Goal: Task Accomplishment & Management: Use online tool/utility

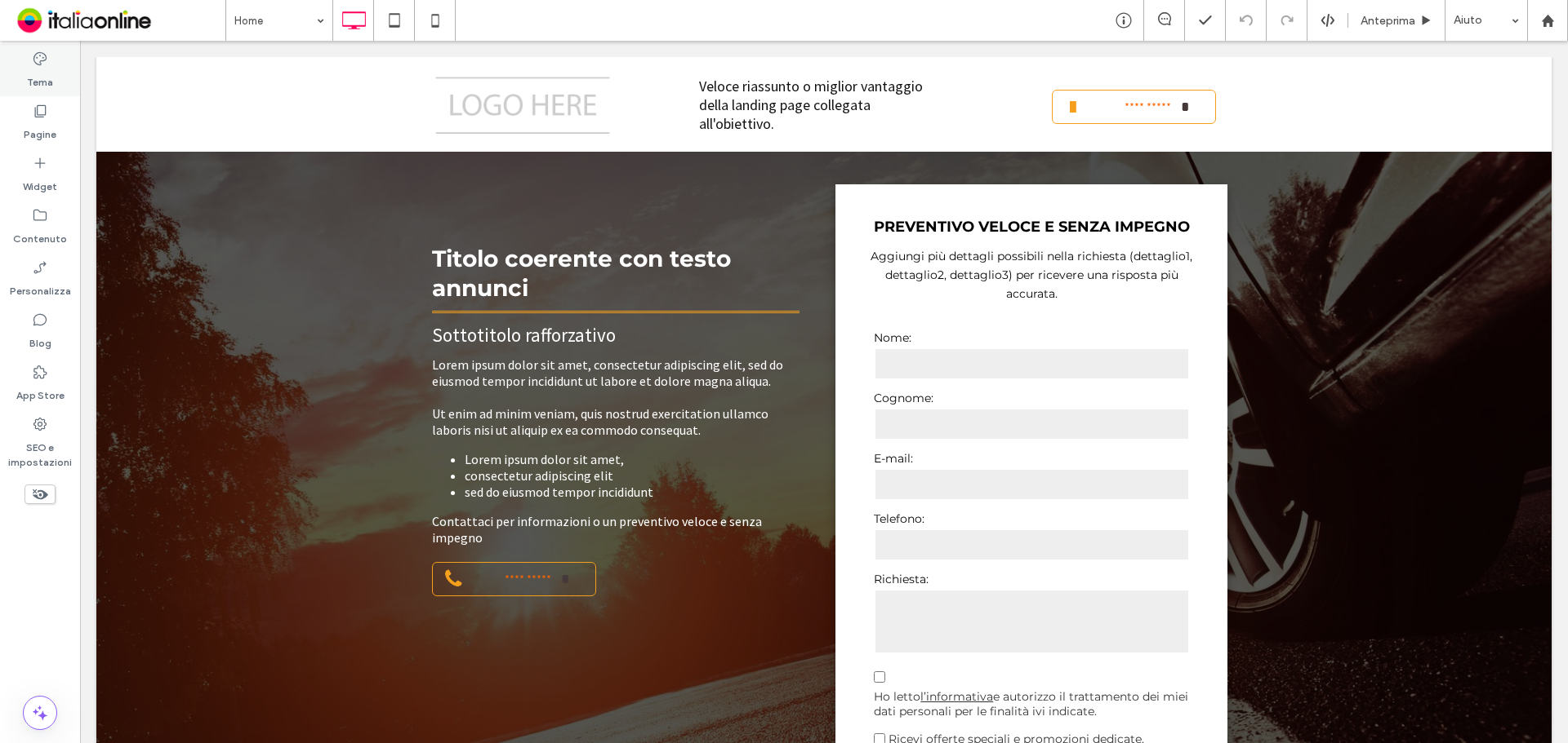
click at [49, 90] on div "Tema" at bounding box center [40, 70] width 80 height 52
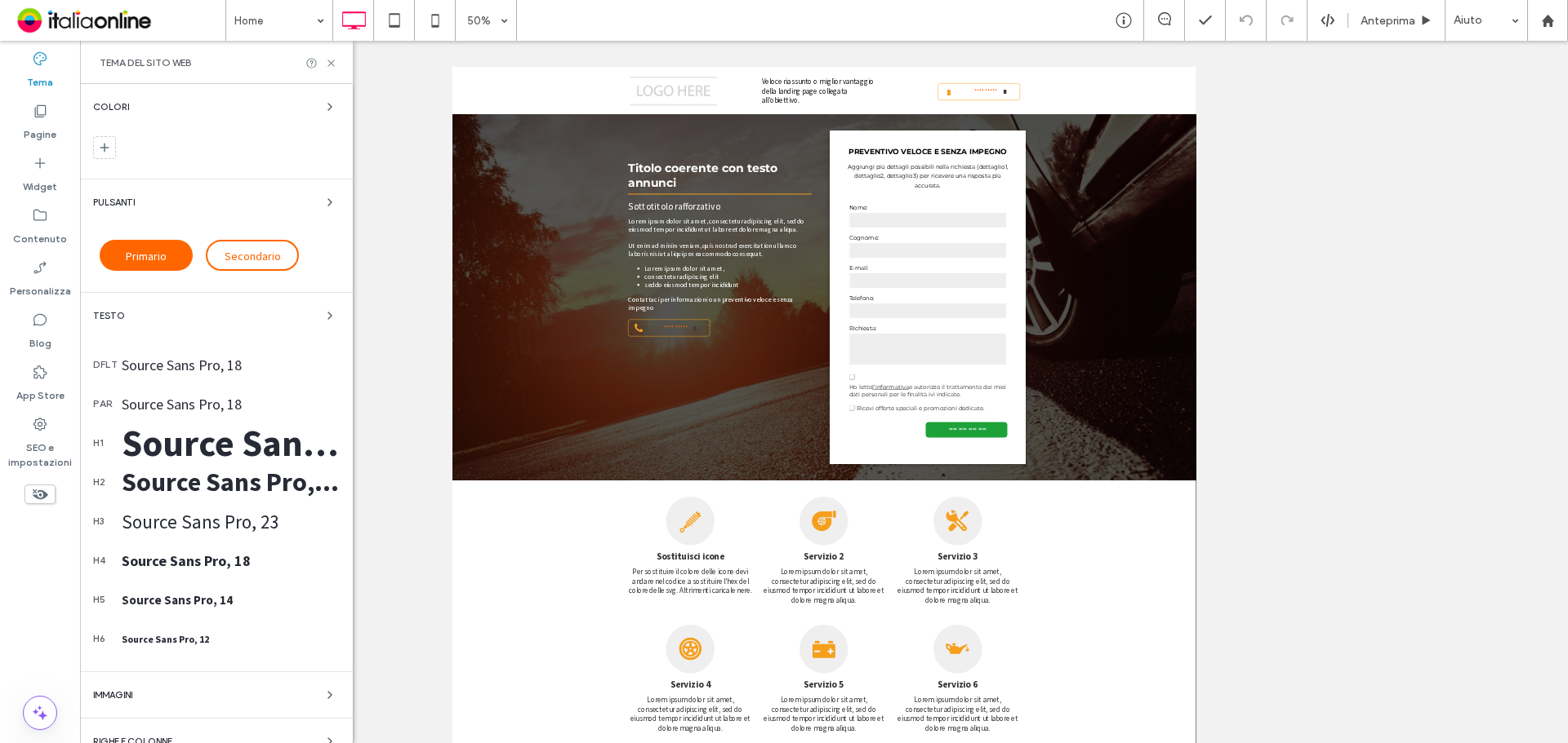
click at [325, 180] on div "Colori Pulsanti Primario Secondario Testo dflt Source Sans Pro, 18 par Source S…" at bounding box center [216, 471] width 273 height 775
click at [323, 215] on div "Pulsanti Primario Secondario" at bounding box center [217, 235] width 247 height 86
click at [320, 194] on span "button" at bounding box center [330, 202] width 19 height 19
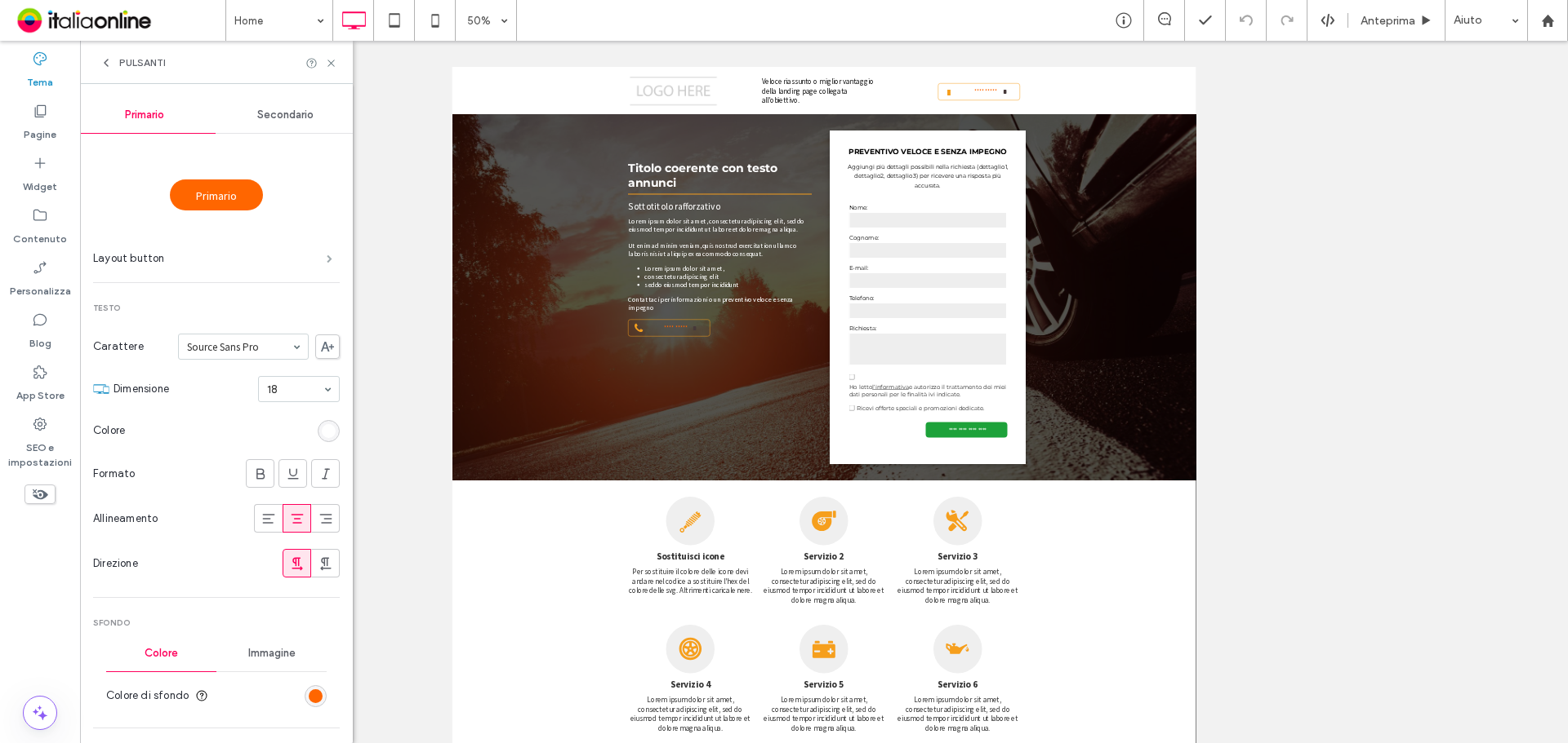
click at [326, 255] on span at bounding box center [329, 258] width 5 height 8
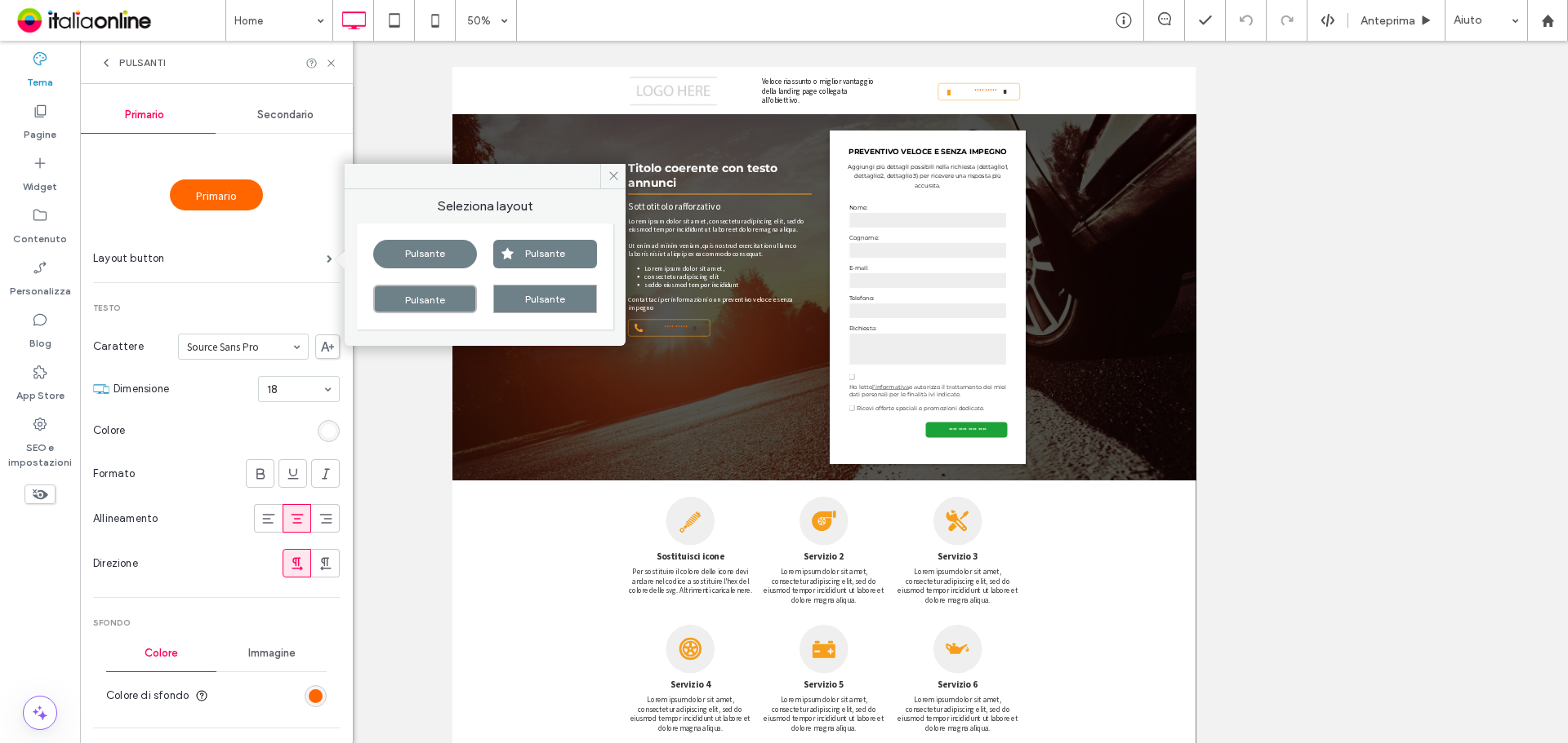
click at [548, 261] on div "Pulsante" at bounding box center [545, 254] width 104 height 28
type input "*"
click at [112, 61] on icon at bounding box center [106, 63] width 13 height 13
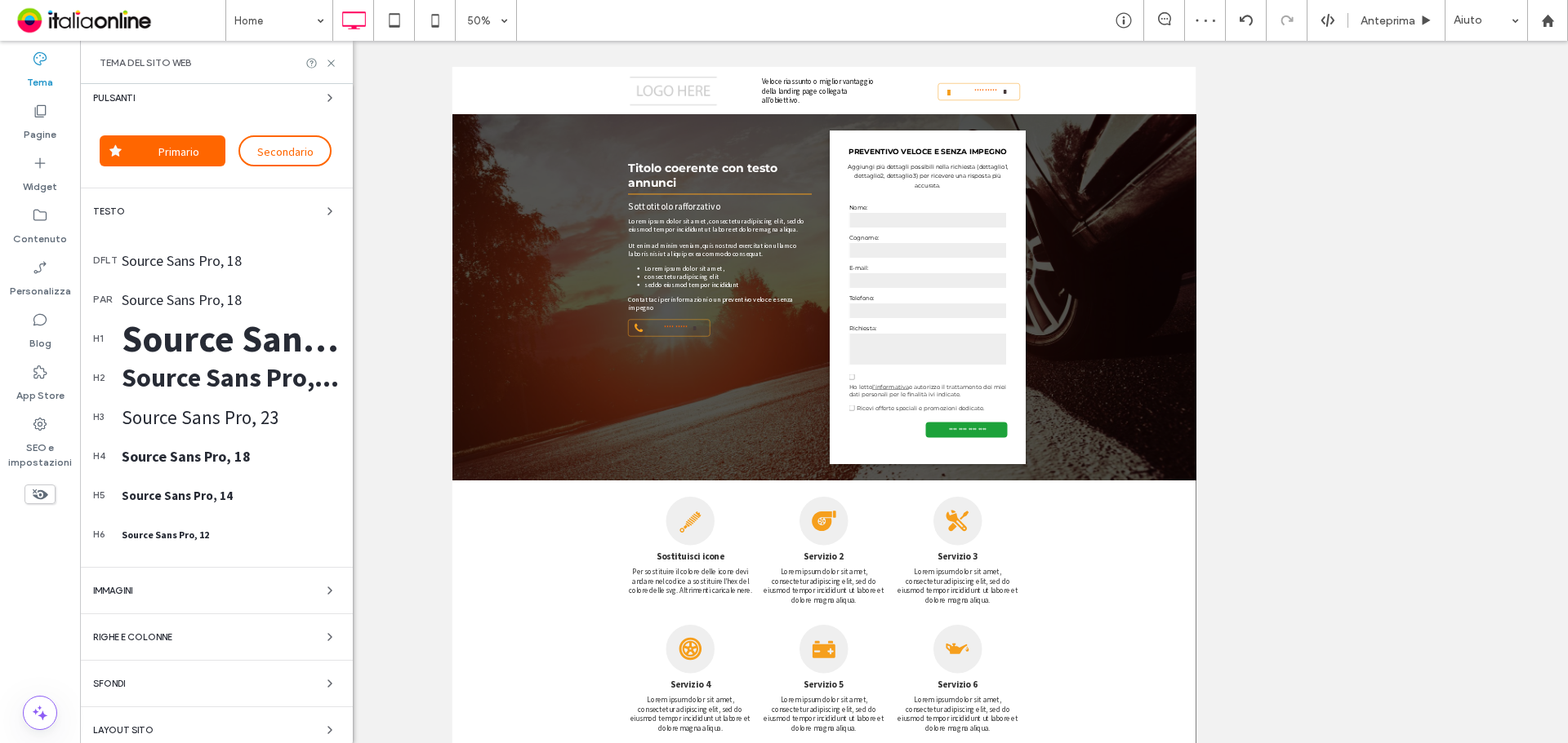
scroll to position [115, 0]
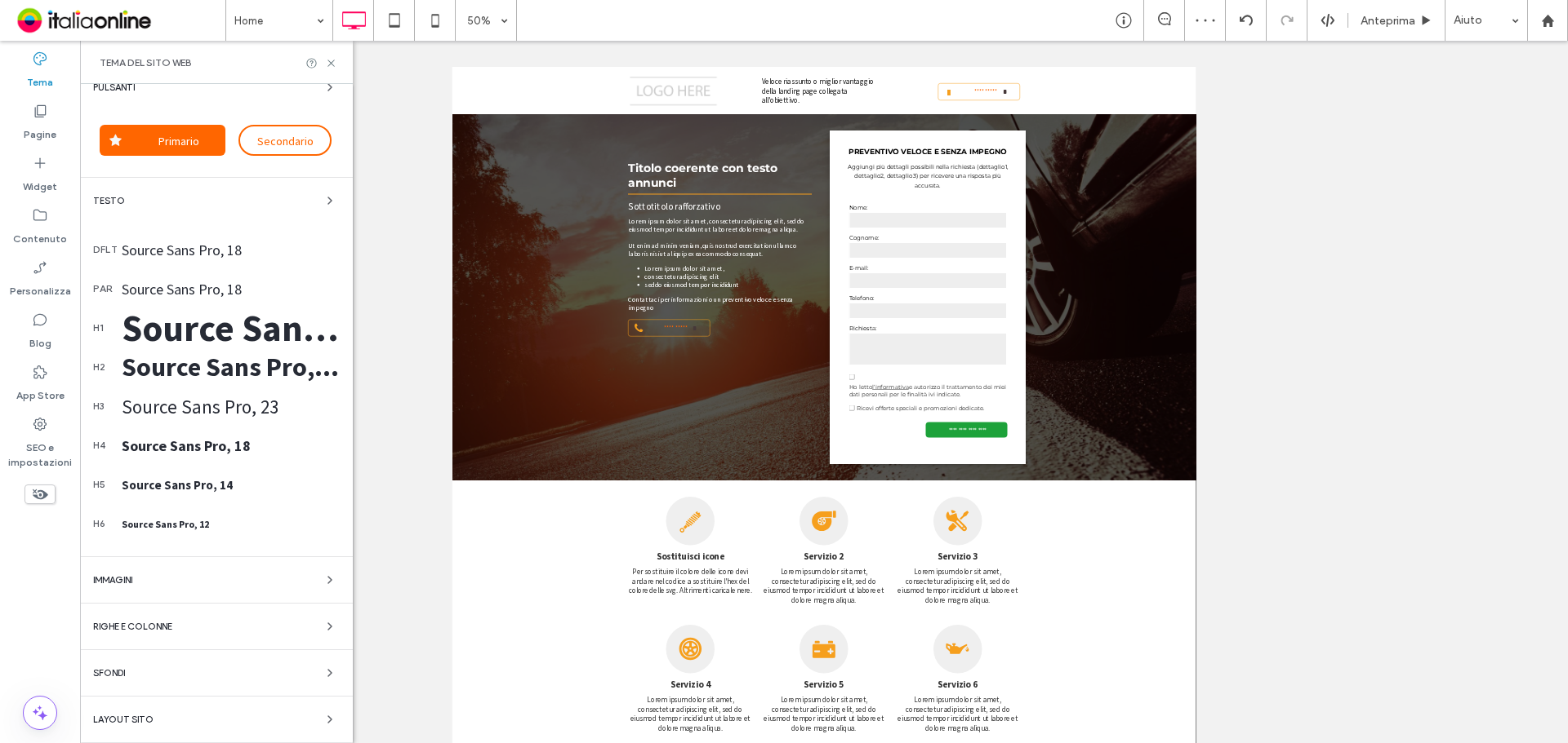
click at [161, 710] on div "Colori Pulsanti Primario Secondario Testo dflt Source Sans Pro, 18 par Source S…" at bounding box center [216, 356] width 273 height 775
click at [161, 716] on div "Layout sito" at bounding box center [217, 719] width 247 height 19
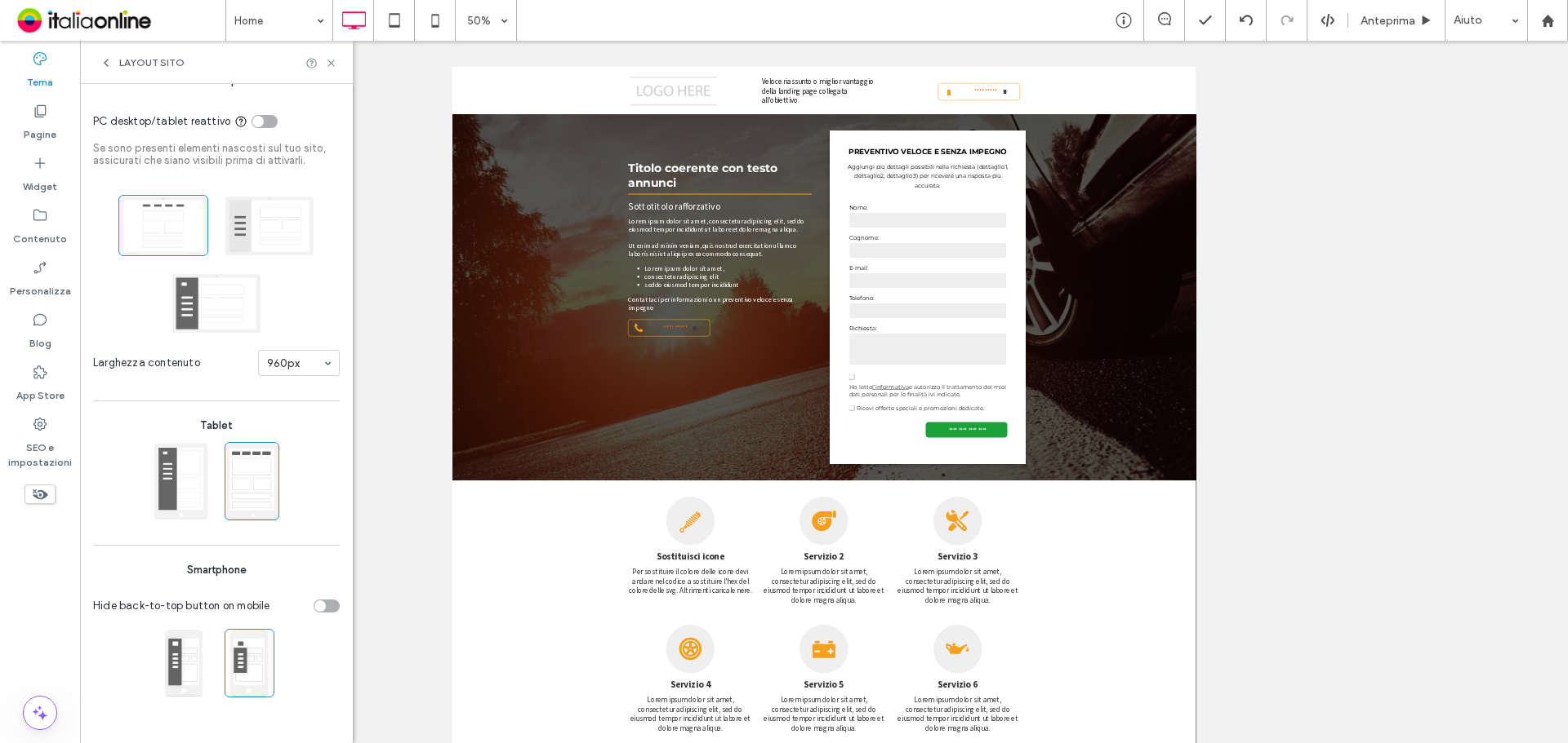
scroll to position [77, 0]
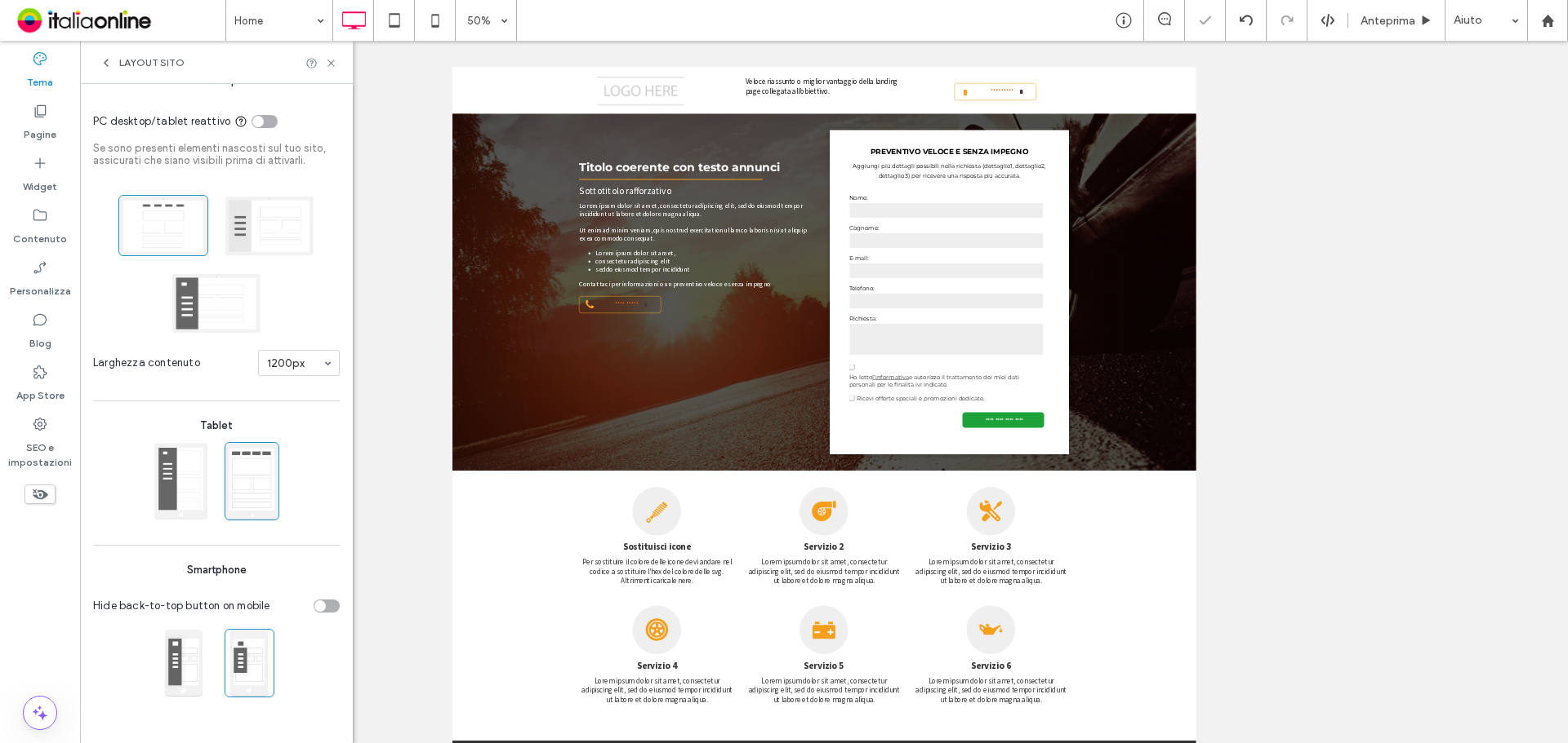
click at [266, 123] on div "PC desktop/tablet reattivo" at bounding box center [265, 122] width 26 height 13
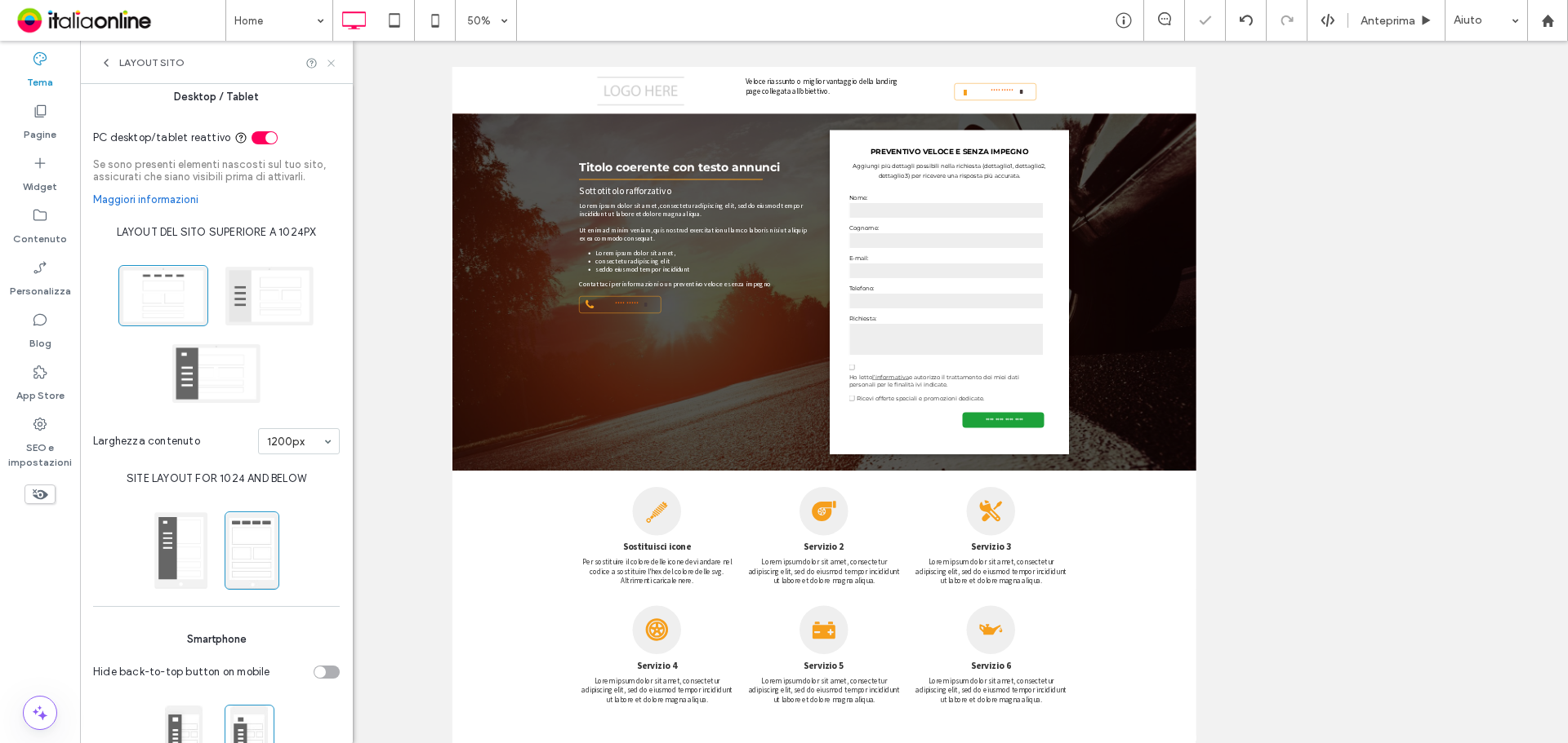
scroll to position [0, 0]
click at [325, 63] on icon at bounding box center [331, 63] width 12 height 12
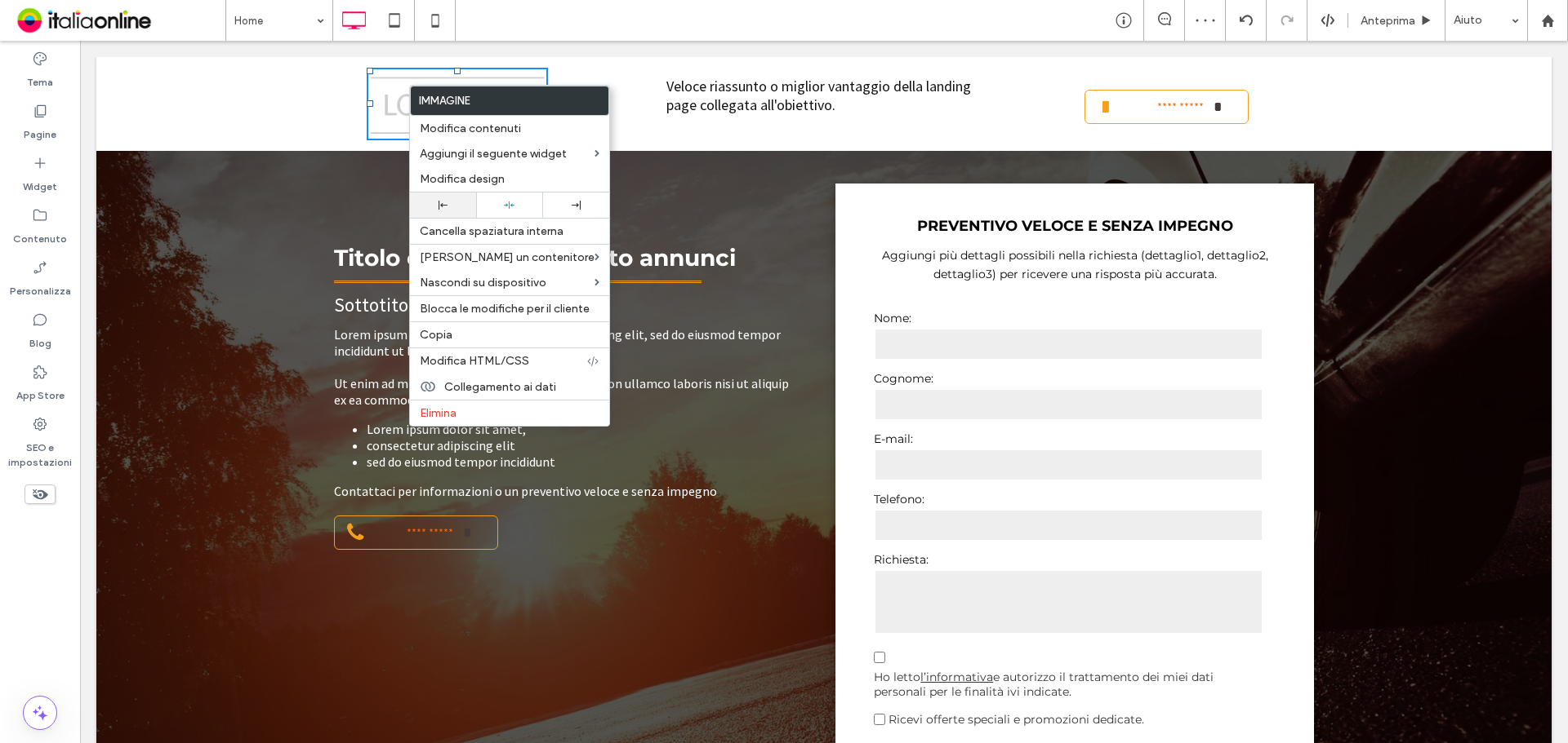
click at [434, 211] on div at bounding box center [443, 204] width 66 height 26
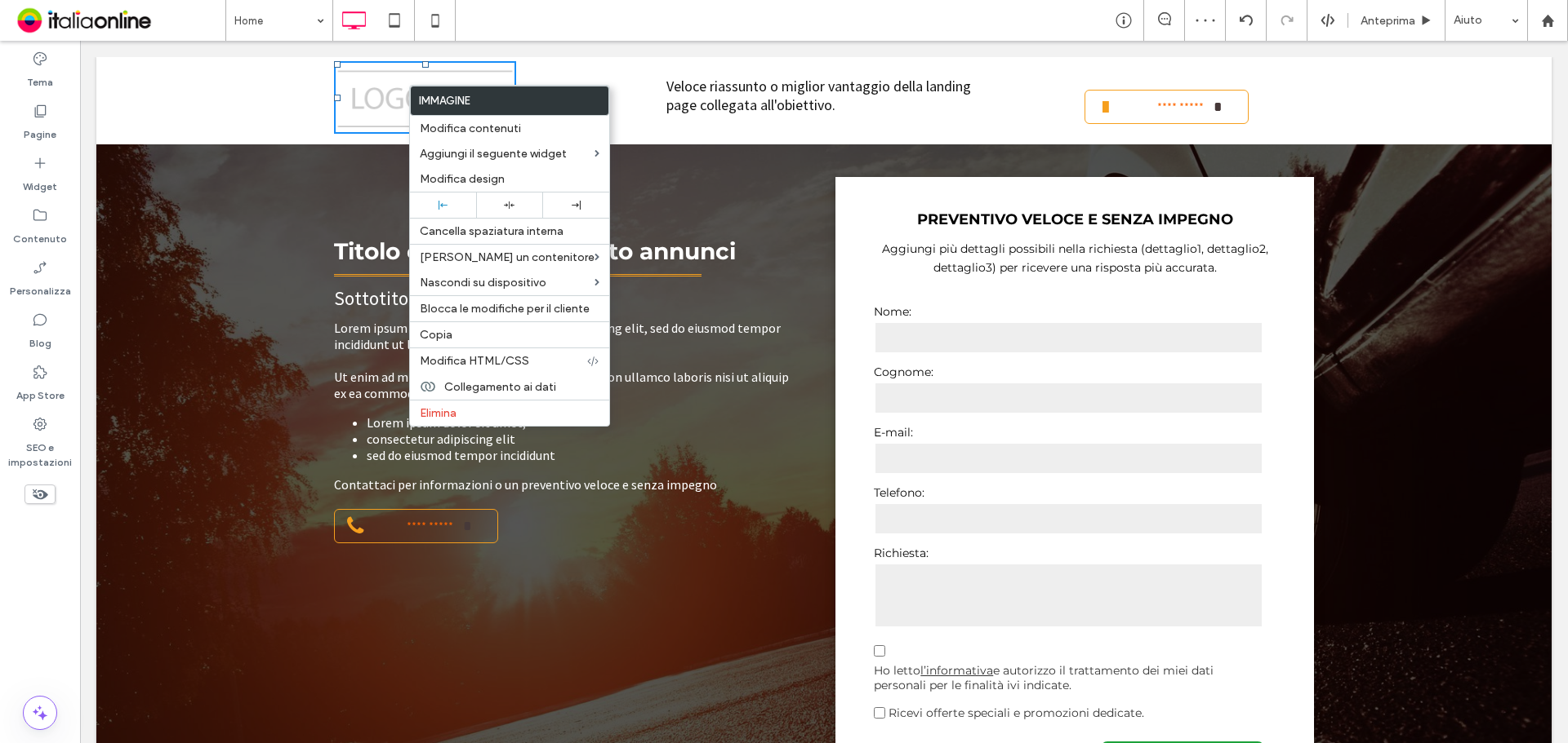
click at [258, 214] on div "**********" at bounding box center [824, 502] width 1455 height 714
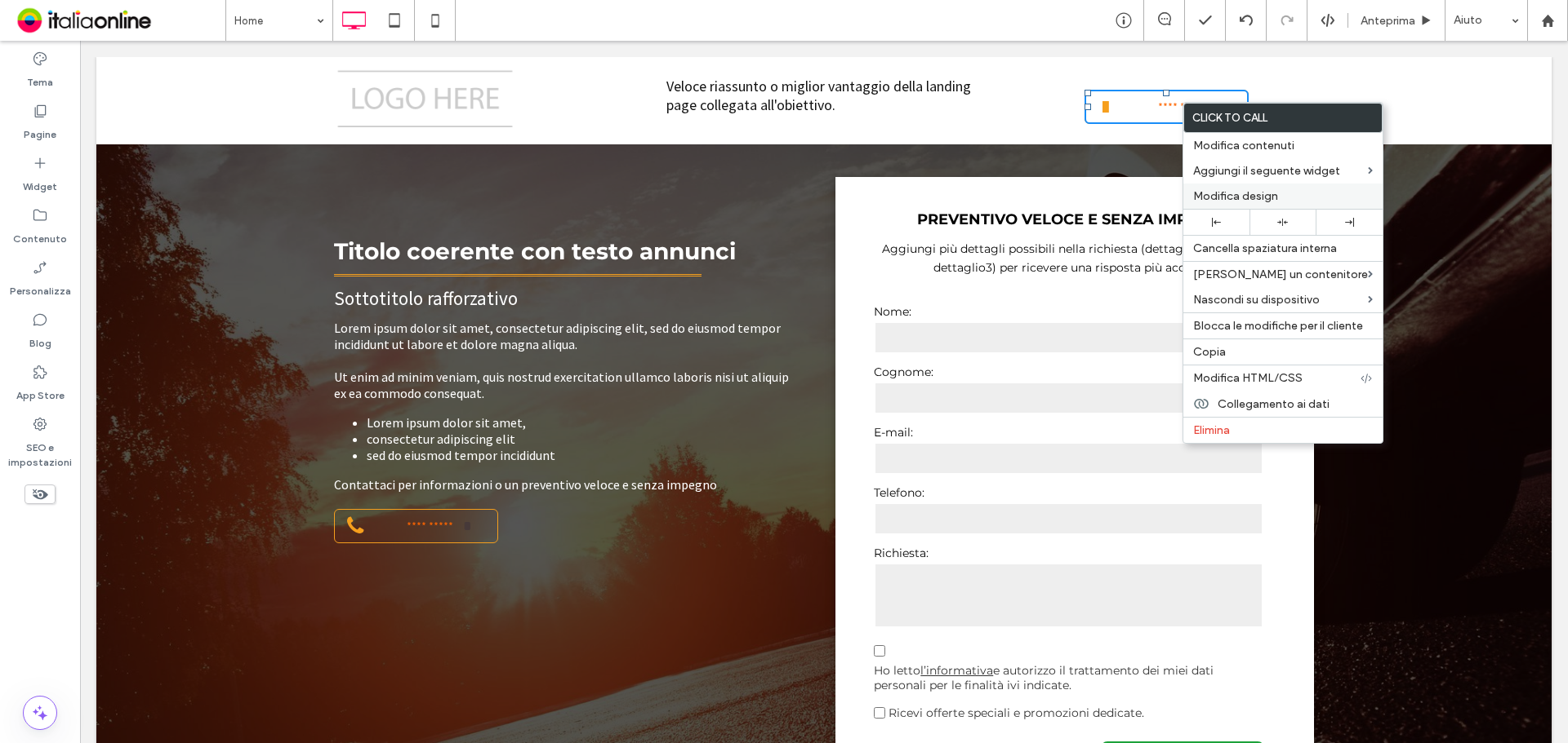
click at [1262, 199] on span "Modifica design" at bounding box center [1236, 197] width 85 height 14
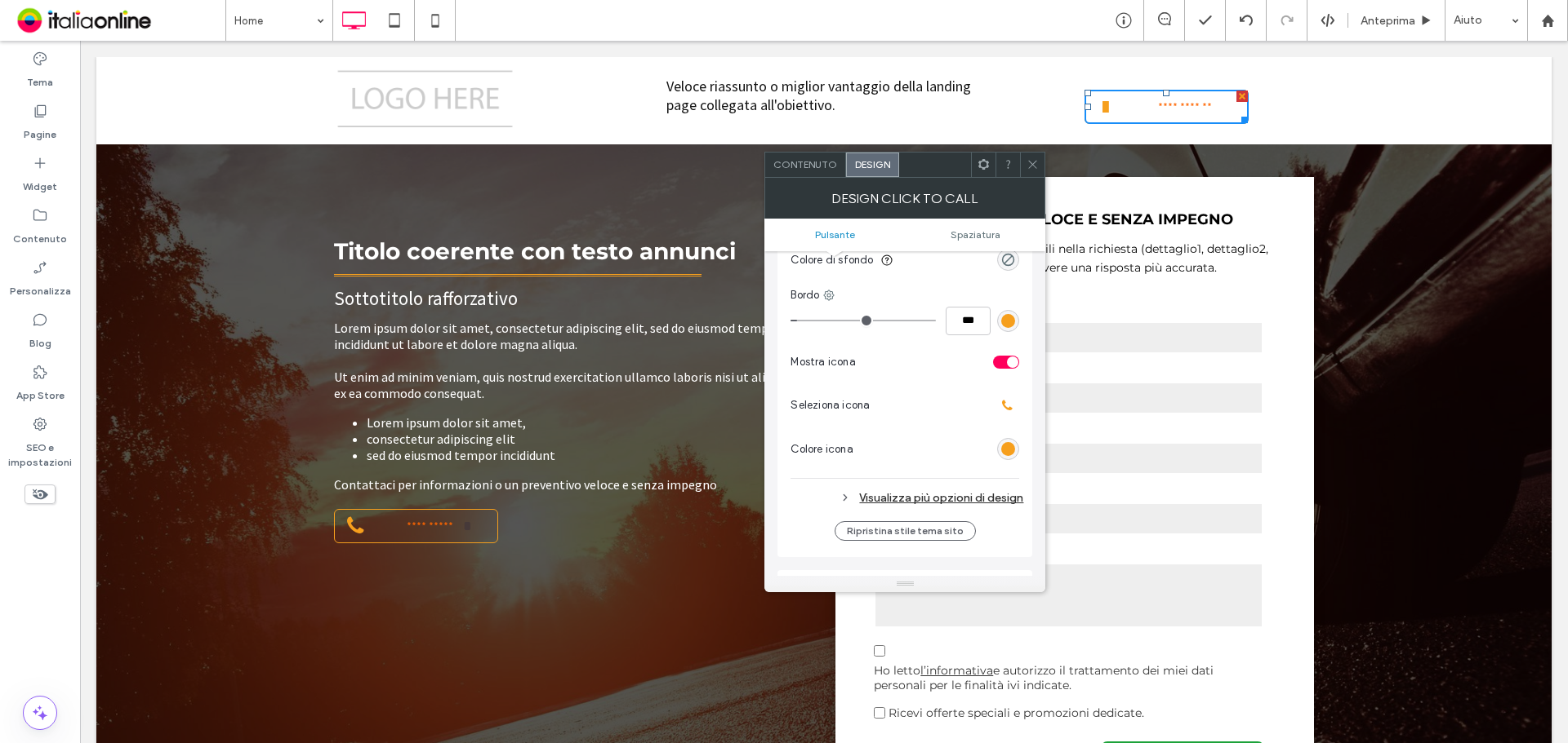
scroll to position [734, 0]
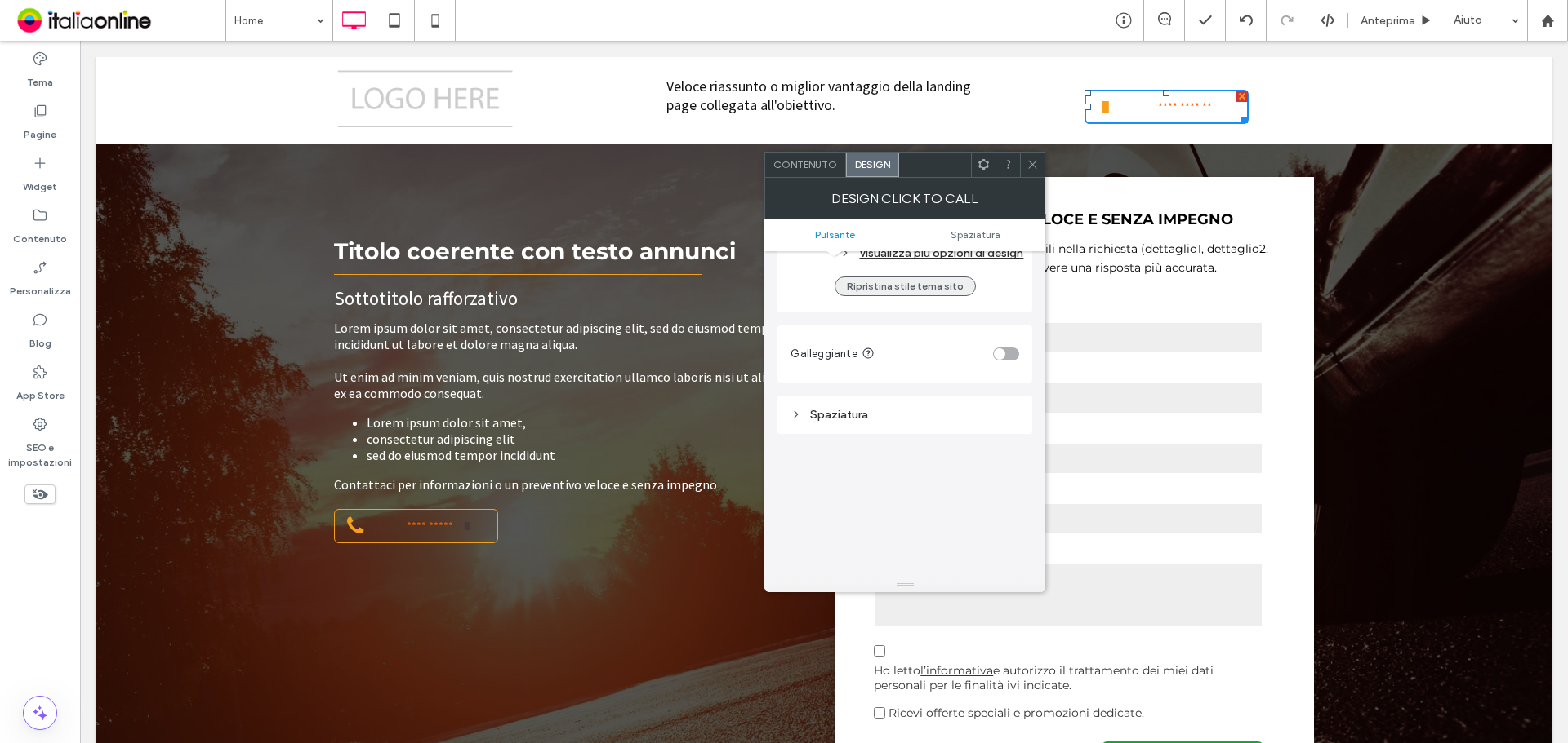
click at [886, 285] on button "Ripristina stile tema sito" at bounding box center [905, 286] width 141 height 19
type input "*"
type input "***"
click at [1026, 173] on div at bounding box center [1032, 165] width 25 height 25
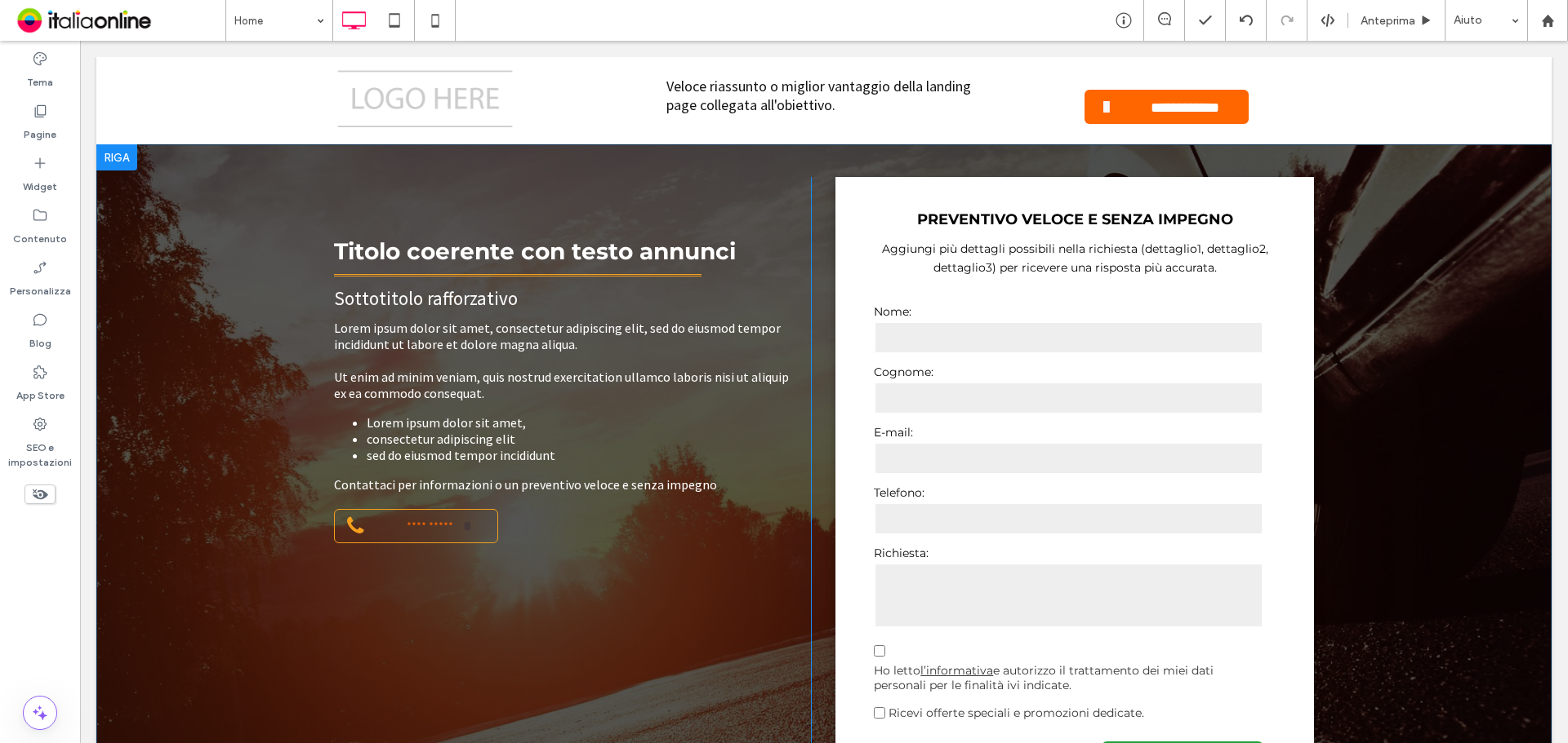
click at [125, 149] on div at bounding box center [116, 158] width 41 height 26
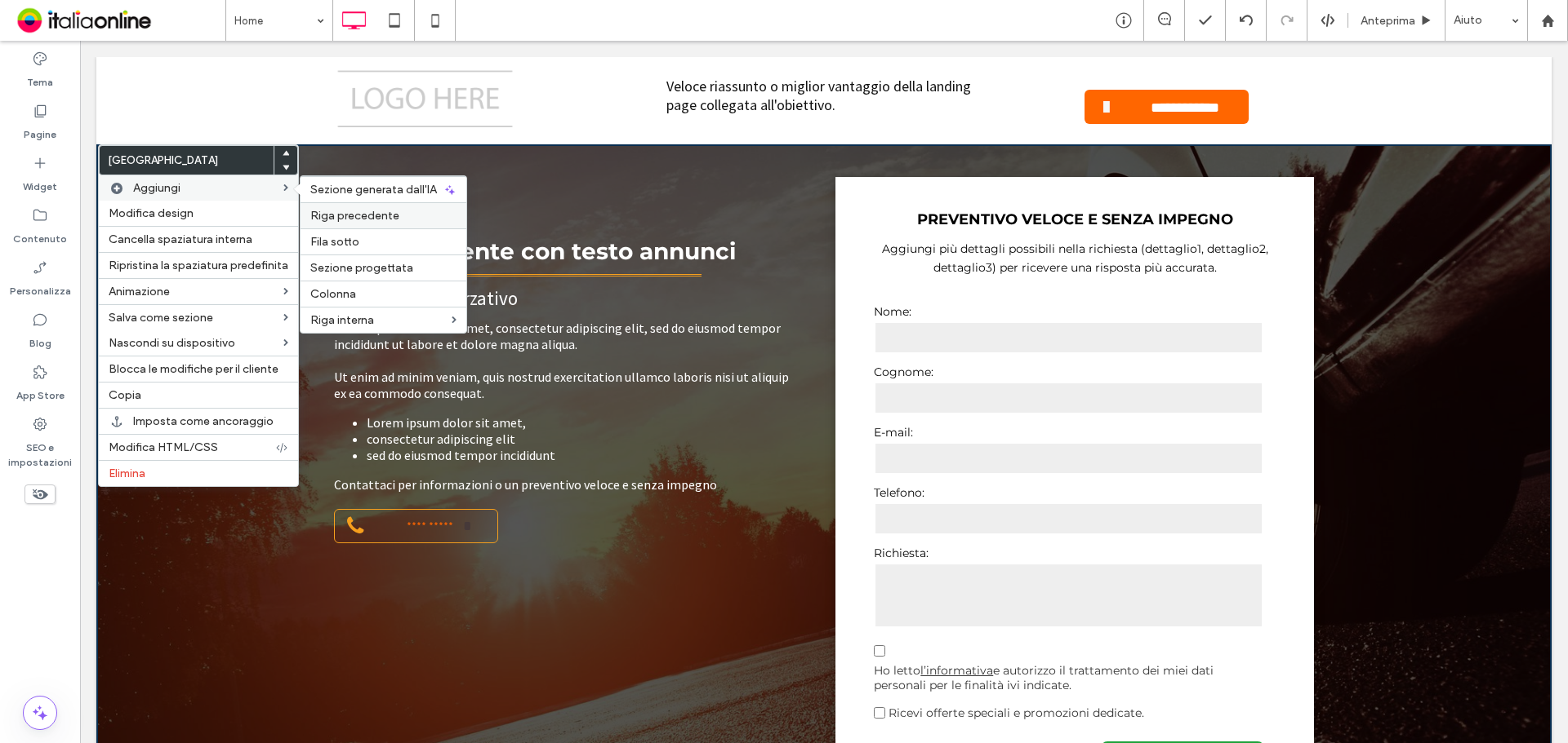
click at [397, 220] on label "Riga precedente" at bounding box center [384, 216] width 146 height 14
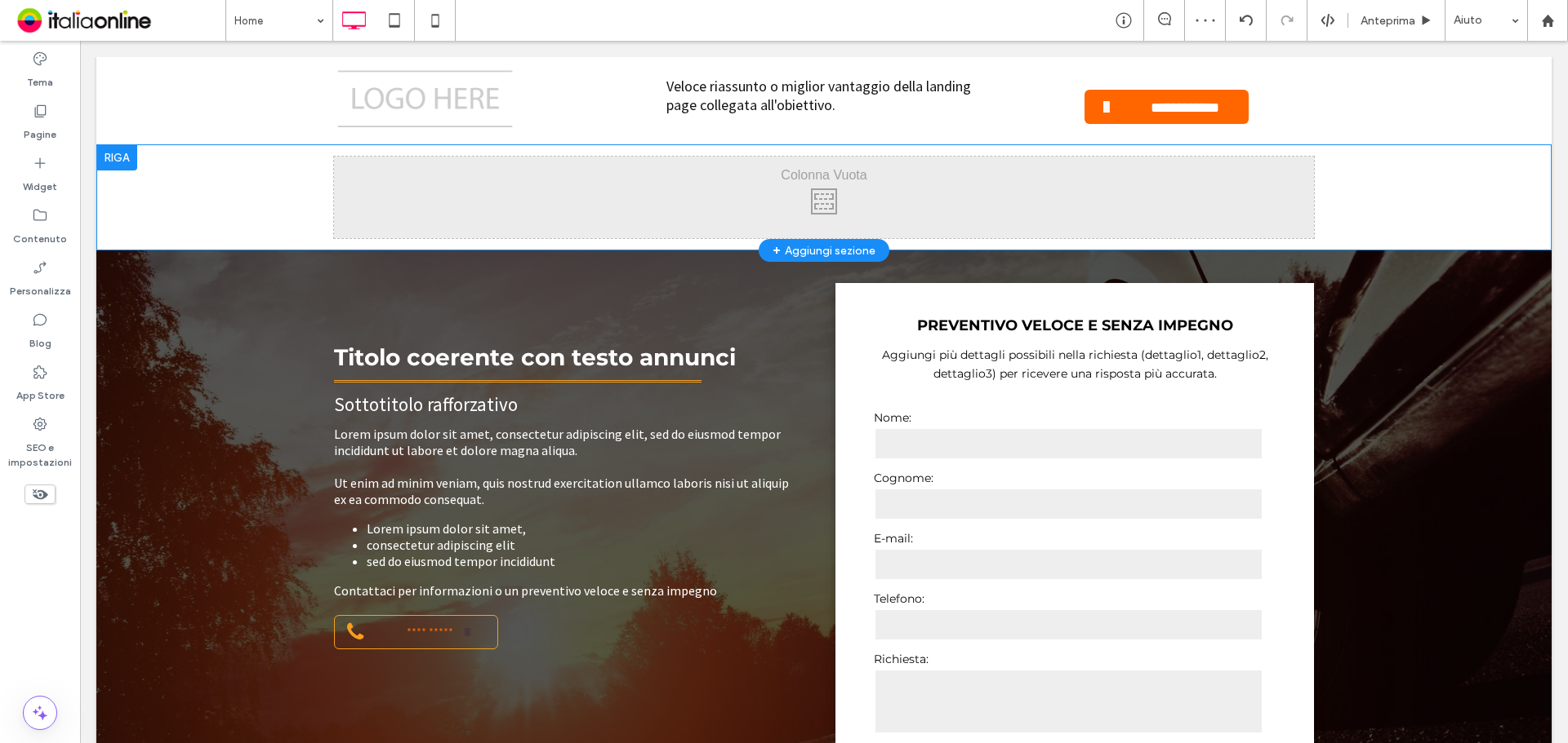
click at [135, 159] on div at bounding box center [116, 158] width 41 height 26
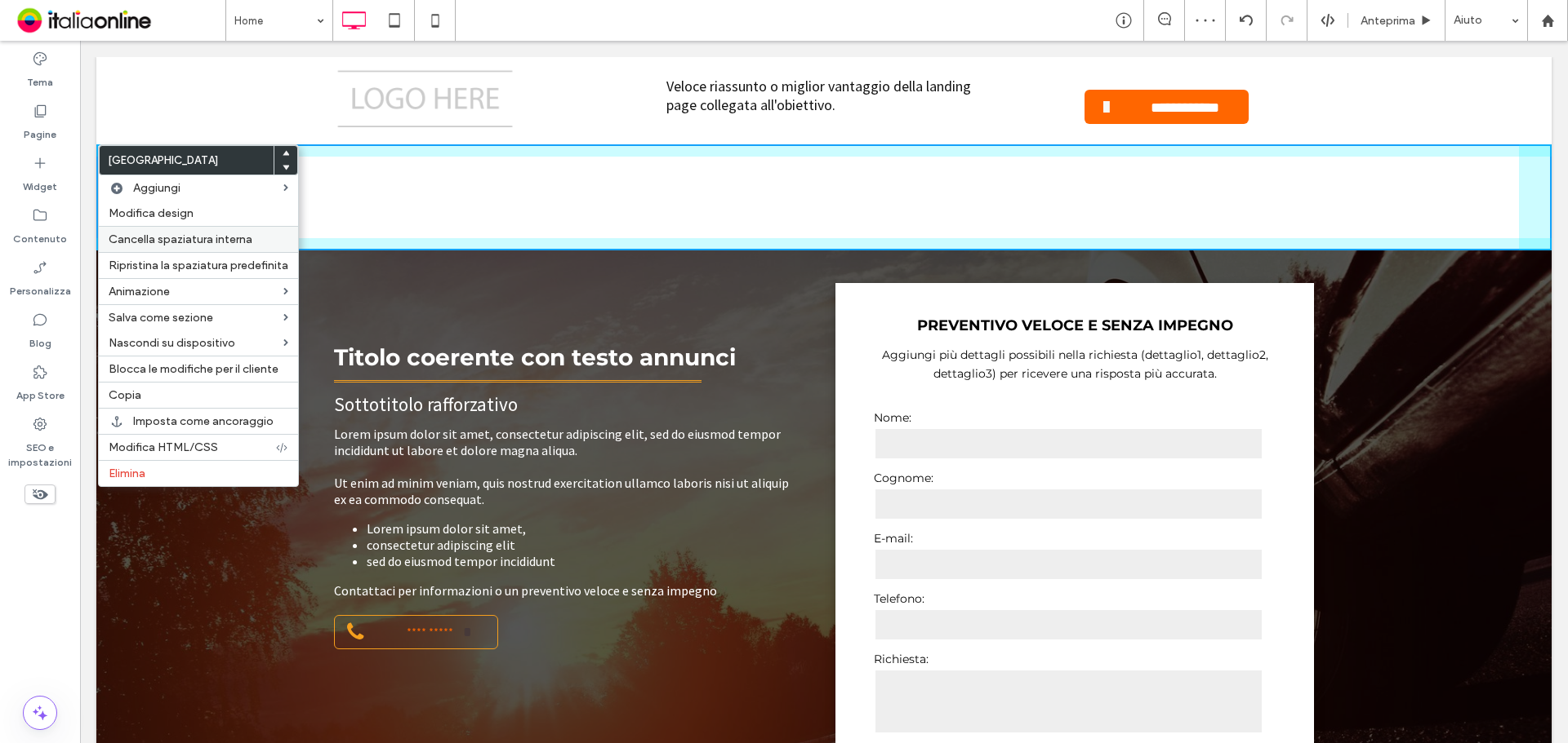
click at [220, 238] on span "Cancella spaziatura interna" at bounding box center [180, 240] width 144 height 14
